Goal: Transaction & Acquisition: Register for event/course

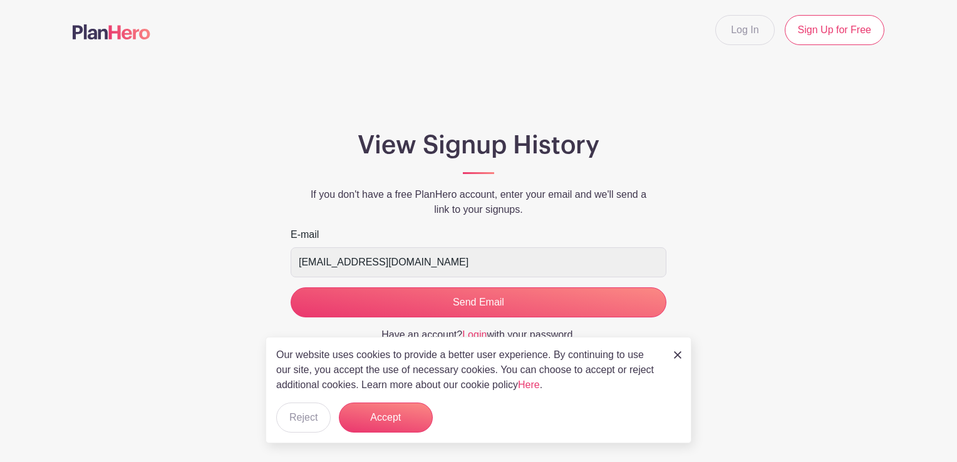
click at [824, 346] on div "View Signup History If you don't have a free PlanHero account, enter your email…" at bounding box center [479, 241] width 812 height 222
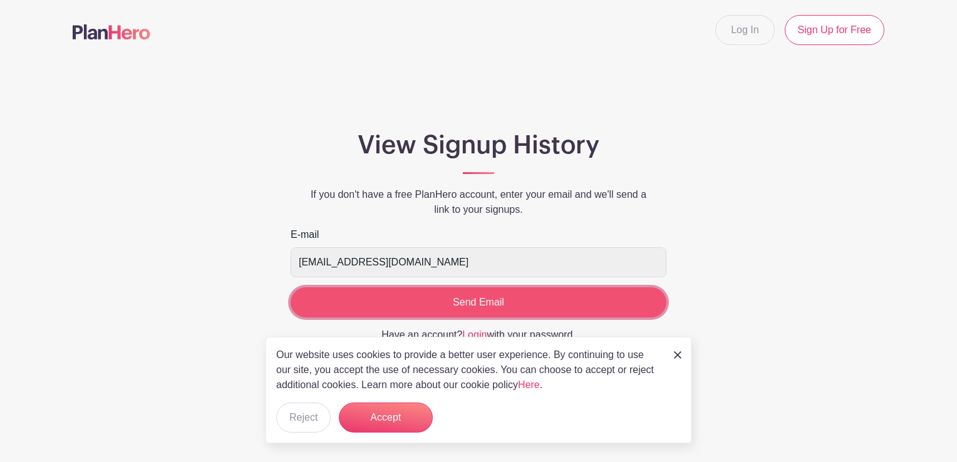
click at [476, 302] on input "Send Email" at bounding box center [479, 302] width 376 height 30
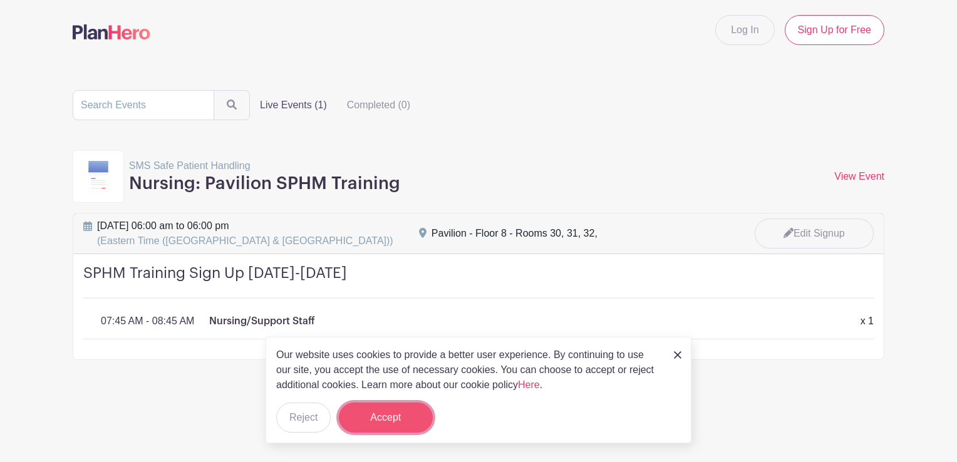
click at [396, 420] on button "Accept" at bounding box center [386, 418] width 94 height 30
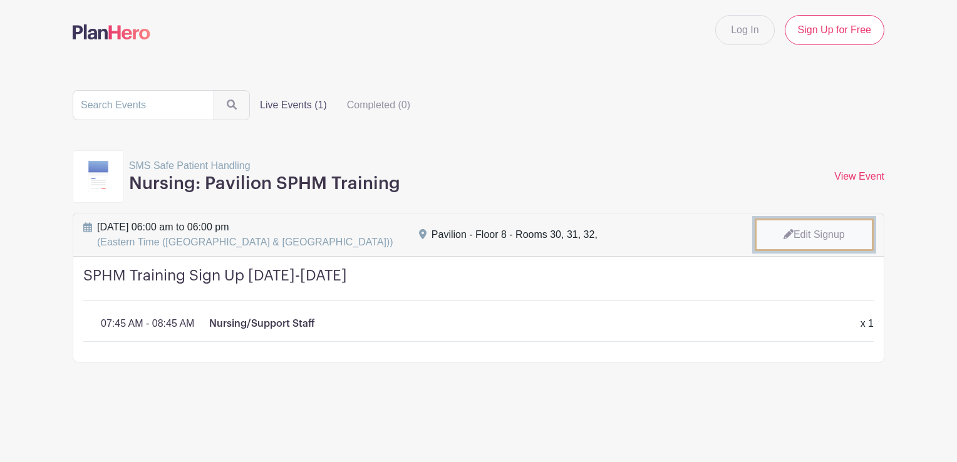
click at [821, 229] on link "Edit Signup" at bounding box center [814, 235] width 119 height 33
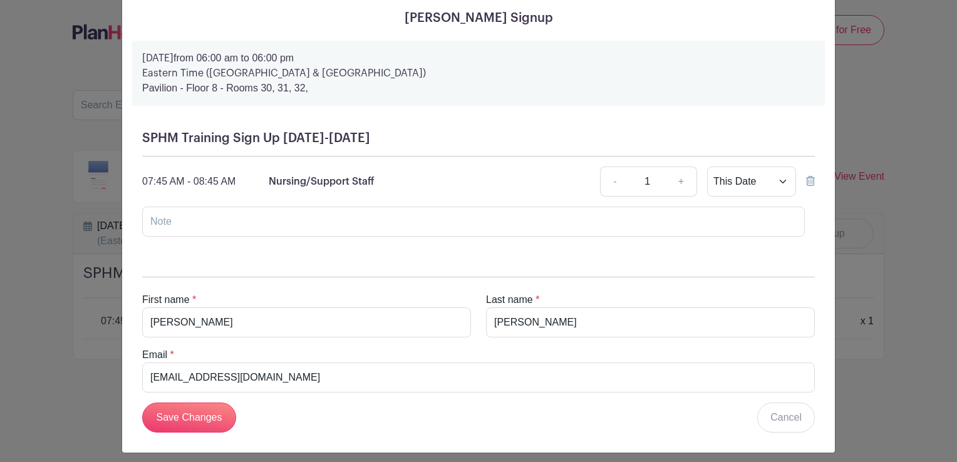
scroll to position [60, 0]
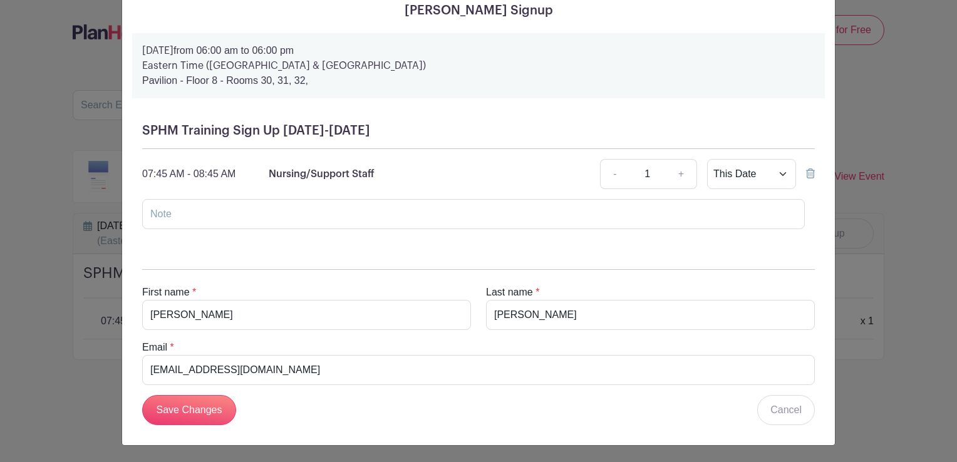
click at [806, 175] on icon at bounding box center [810, 173] width 9 height 10
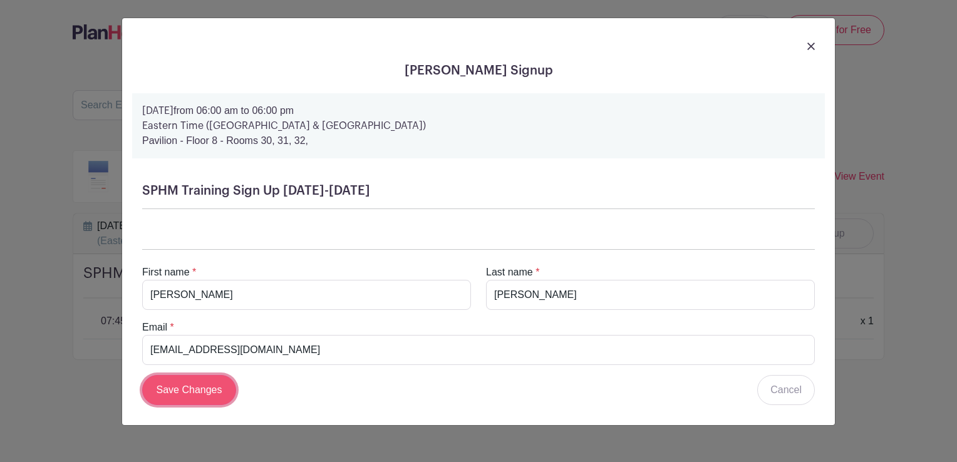
click at [210, 390] on input "Save Changes" at bounding box center [189, 390] width 94 height 30
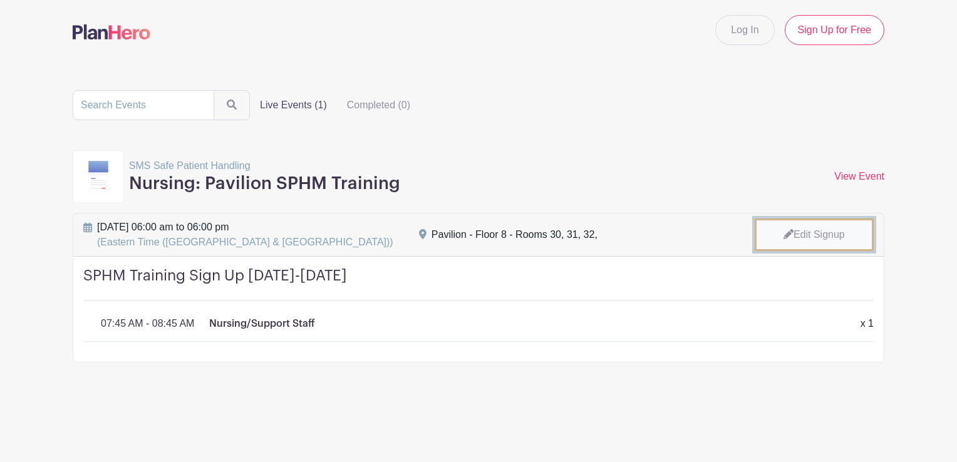
click at [817, 232] on link "Edit Signup" at bounding box center [814, 235] width 119 height 33
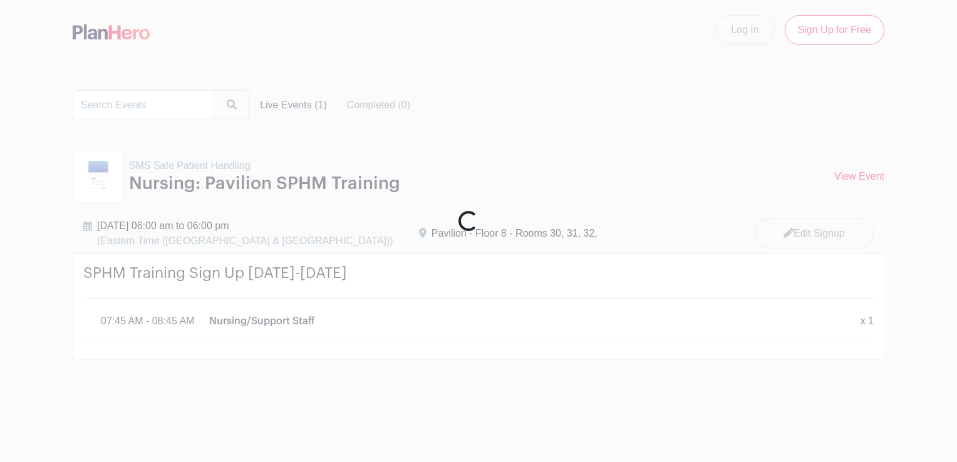
click at [486, 94] on div "Loading..." at bounding box center [478, 231] width 957 height 462
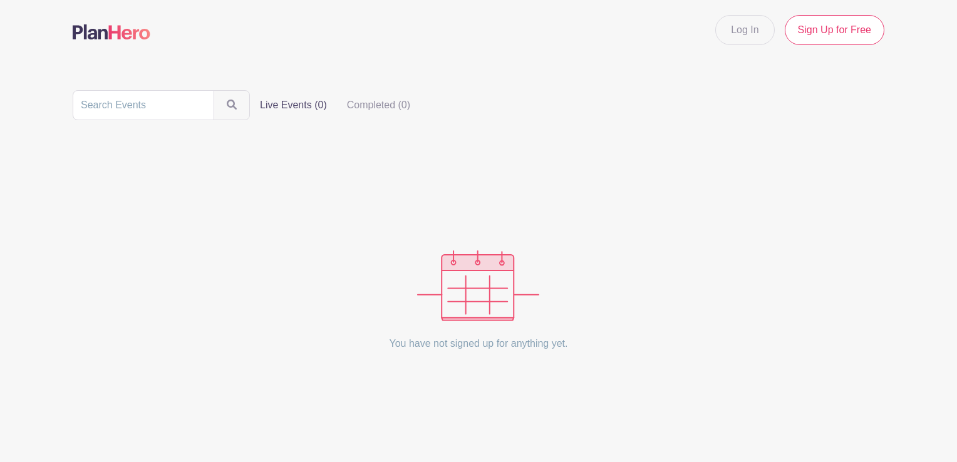
click at [289, 103] on label "Live Events (0)" at bounding box center [293, 105] width 87 height 25
click at [0, 0] on input "Live Events (0)" at bounding box center [0, 0] width 0 height 0
click at [228, 106] on icon "submit" at bounding box center [233, 106] width 10 height 10
click at [829, 34] on link "Sign Up for Free" at bounding box center [835, 30] width 100 height 30
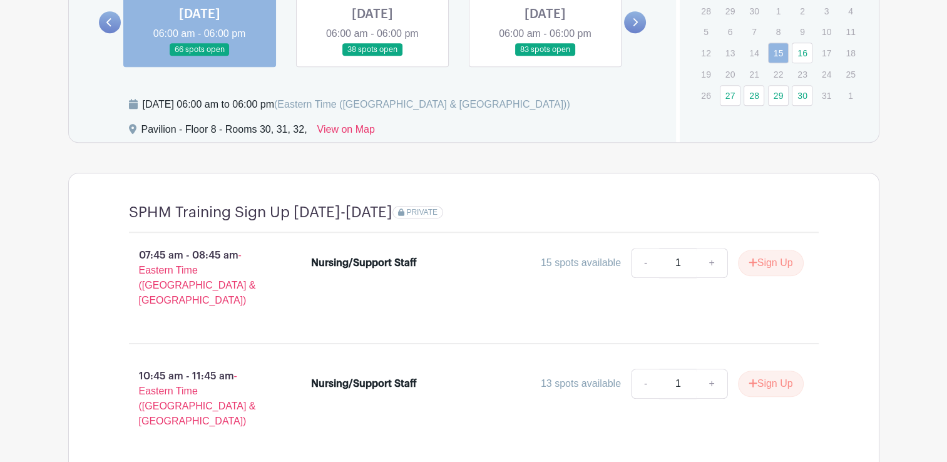
scroll to position [1065, 0]
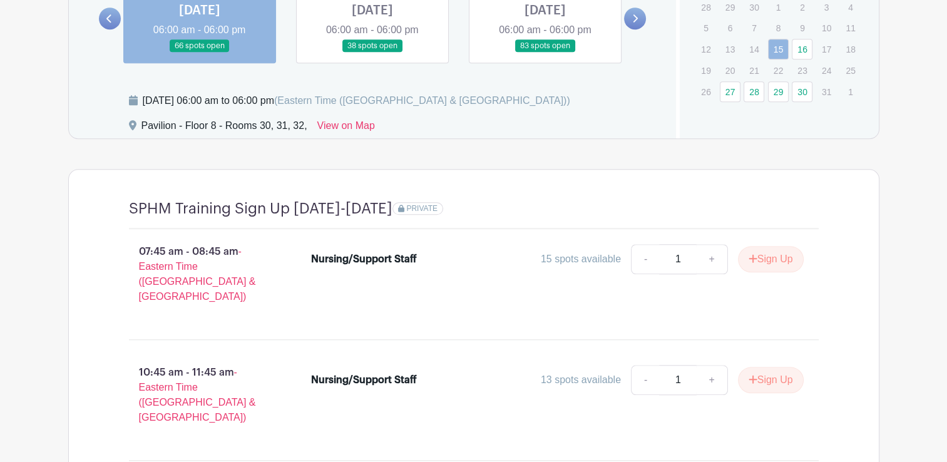
click at [373, 53] on link at bounding box center [373, 53] width 0 height 0
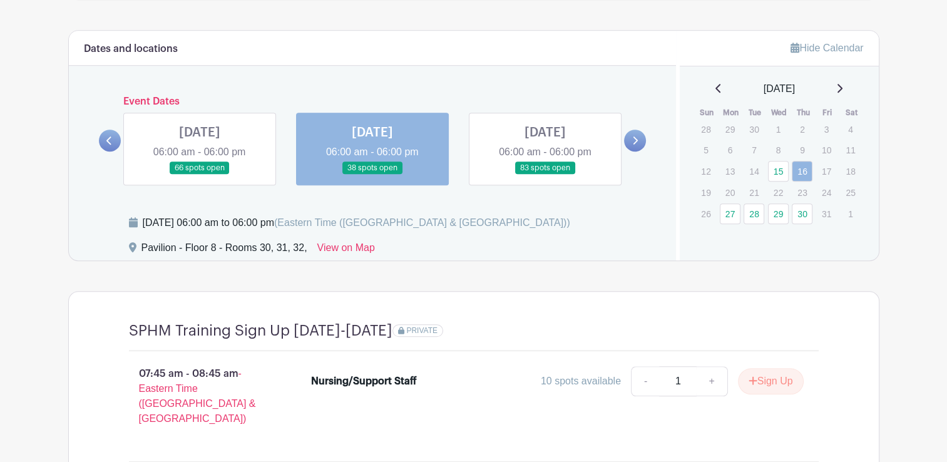
scroll to position [939, 0]
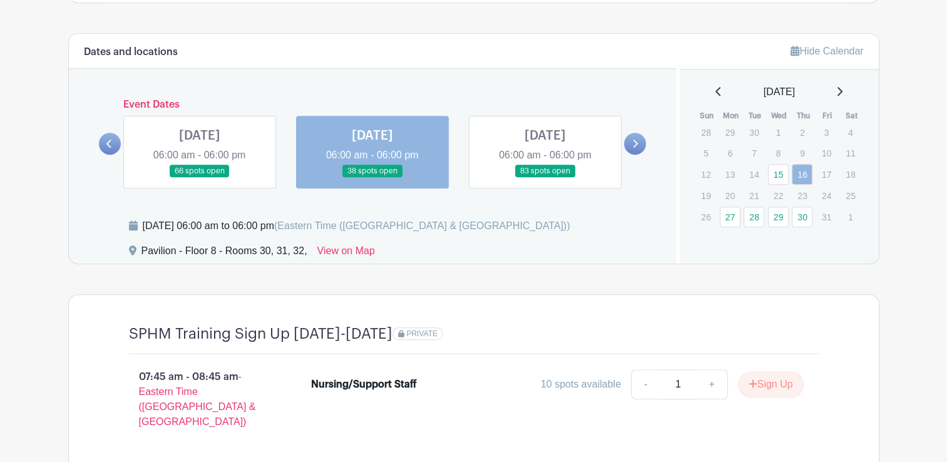
click at [200, 178] on link at bounding box center [200, 178] width 0 height 0
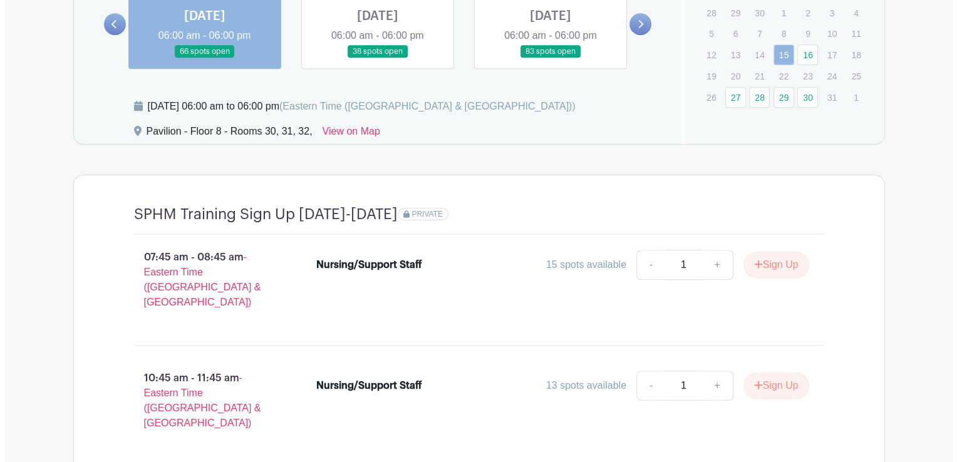
scroll to position [1190, 0]
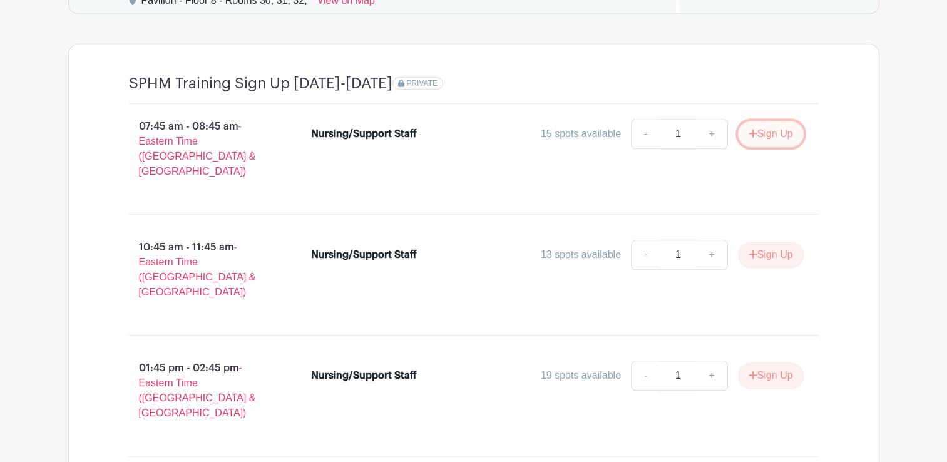
click at [765, 132] on button "Sign Up" at bounding box center [771, 134] width 66 height 26
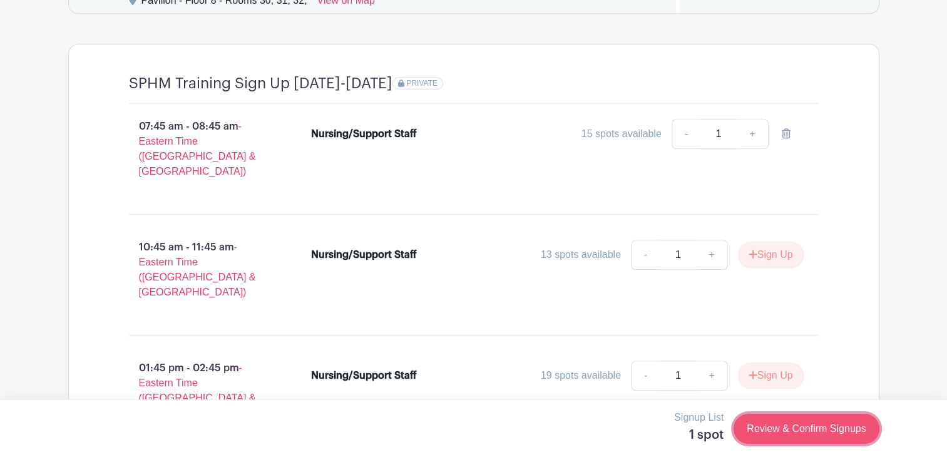
click at [800, 430] on link "Review & Confirm Signups" at bounding box center [806, 429] width 145 height 30
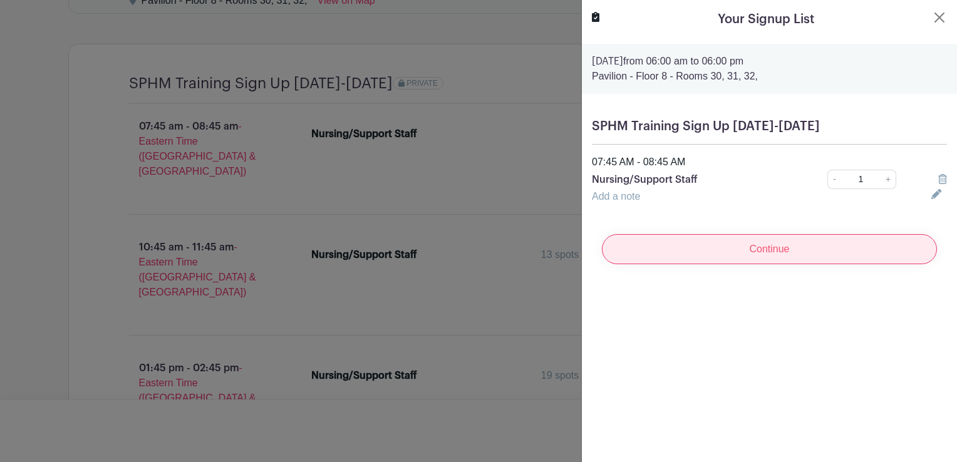
click at [766, 248] on input "Continue" at bounding box center [769, 249] width 335 height 30
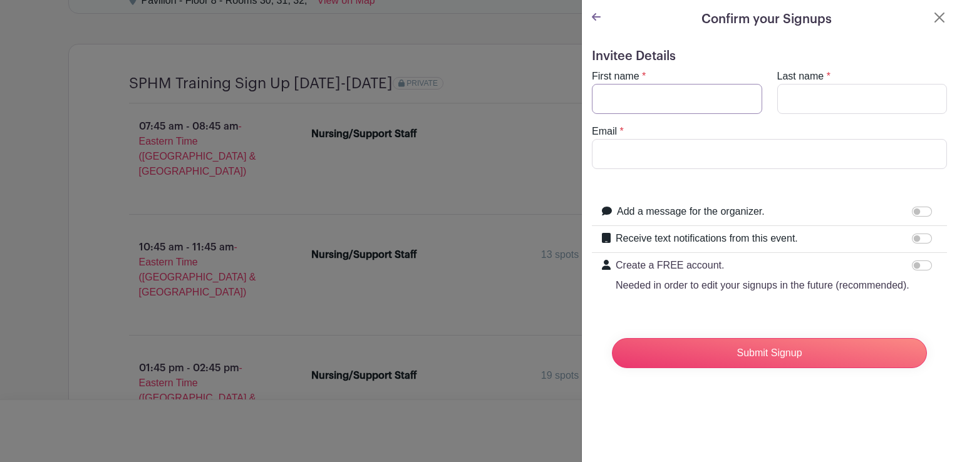
click at [673, 100] on input "First name" at bounding box center [677, 99] width 170 height 30
type input "Pearlie"
click at [835, 103] on input "Last name" at bounding box center [862, 99] width 170 height 30
type input "Hernandez"
click at [668, 162] on input "Email" at bounding box center [769, 154] width 355 height 30
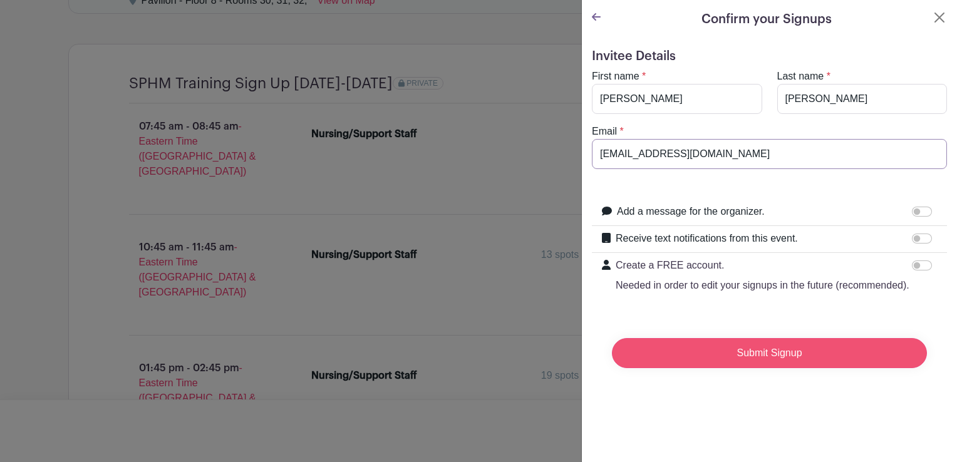
type input "[EMAIL_ADDRESS][DOMAIN_NAME]"
click at [781, 368] on input "Submit Signup" at bounding box center [769, 353] width 315 height 30
